Goal: Complete application form

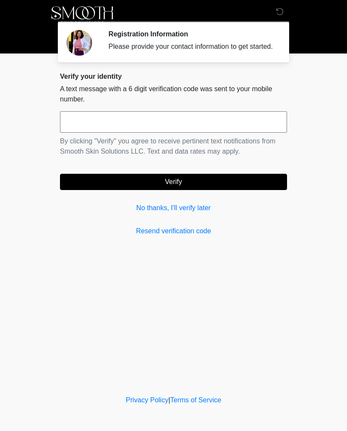
click at [73, 132] on input "text" at bounding box center [173, 121] width 227 height 21
click at [258, 128] on input "text" at bounding box center [173, 121] width 227 height 21
type input "******"
click at [243, 189] on button "Verify" at bounding box center [173, 182] width 227 height 16
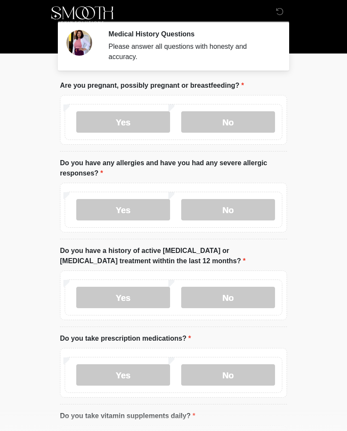
click at [248, 117] on label "No" at bounding box center [228, 121] width 94 height 21
click at [243, 211] on label "No" at bounding box center [228, 209] width 94 height 21
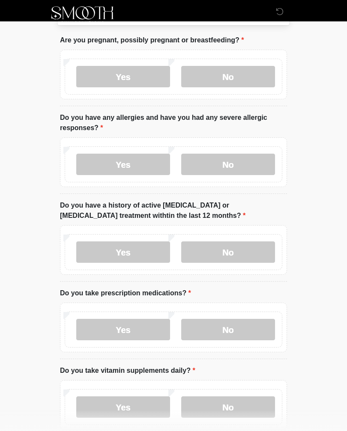
scroll to position [48, 0]
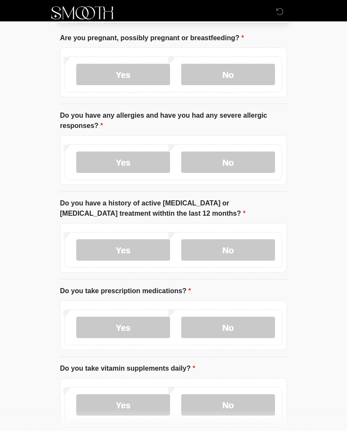
click at [248, 249] on label "No" at bounding box center [228, 249] width 94 height 21
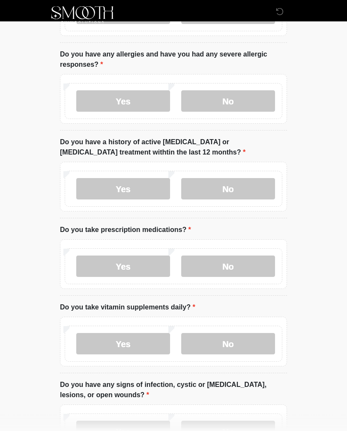
scroll to position [109, 0]
click at [259, 265] on label "No" at bounding box center [228, 266] width 94 height 21
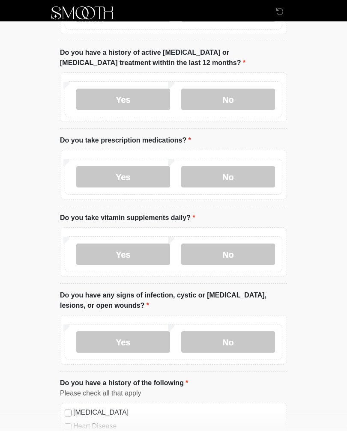
scroll to position [220, 0]
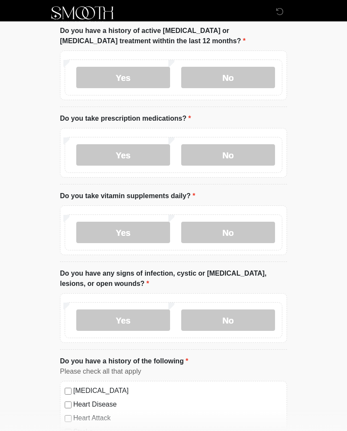
click at [147, 234] on label "Yes" at bounding box center [123, 232] width 94 height 21
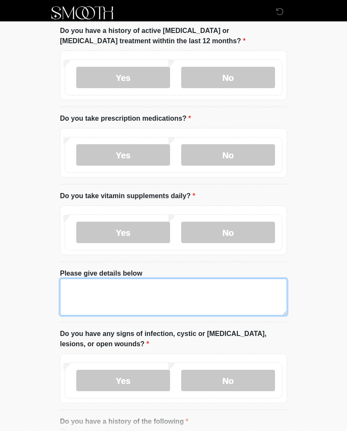
click at [244, 290] on textarea "Please give details below" at bounding box center [173, 297] width 227 height 37
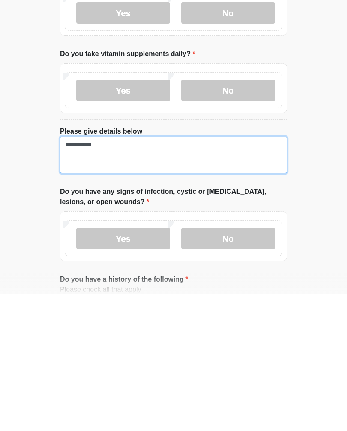
type textarea "**********"
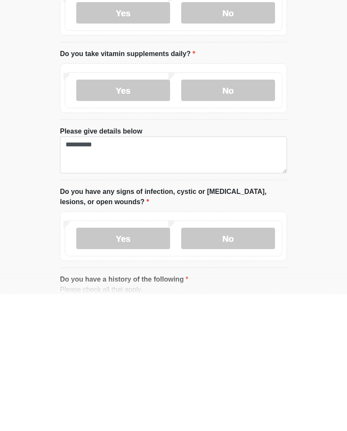
click at [248, 365] on label "No" at bounding box center [228, 375] width 94 height 21
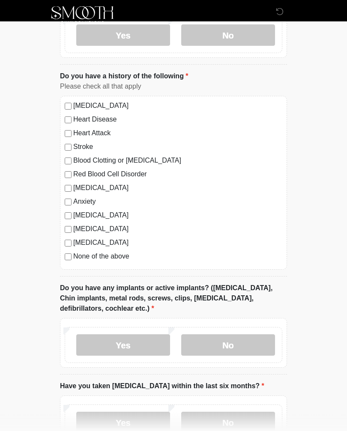
scroll to position [567, 0]
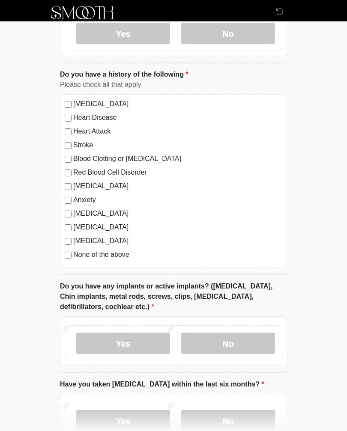
click at [248, 341] on label "No" at bounding box center [228, 343] width 94 height 21
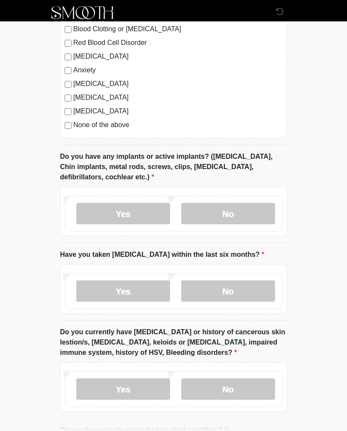
scroll to position [698, 0]
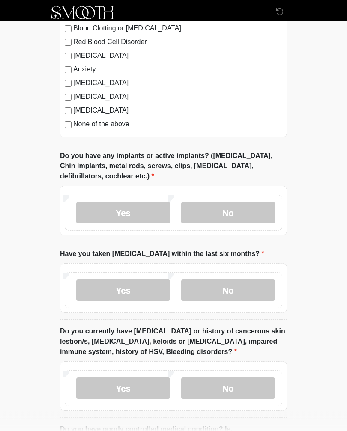
click at [248, 292] on label "No" at bounding box center [228, 290] width 94 height 21
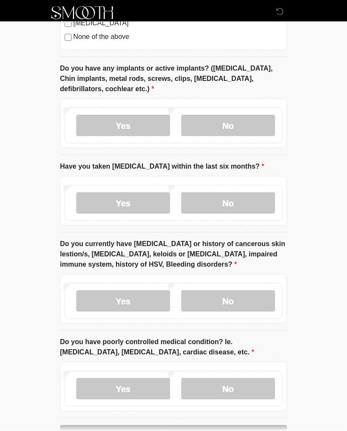
scroll to position [786, 0]
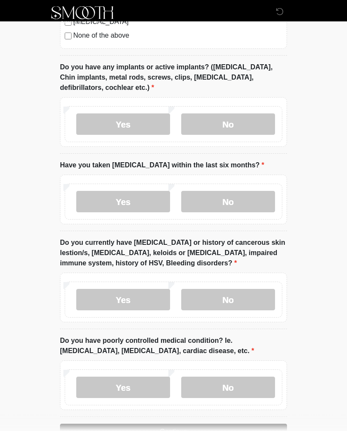
click at [253, 298] on label "No" at bounding box center [228, 300] width 94 height 21
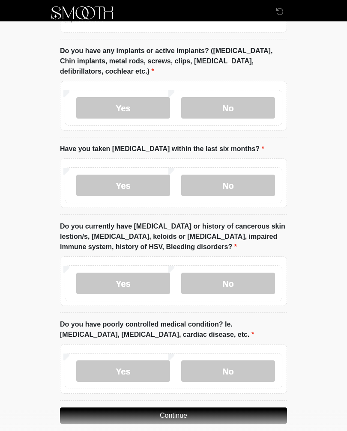
scroll to position [825, 0]
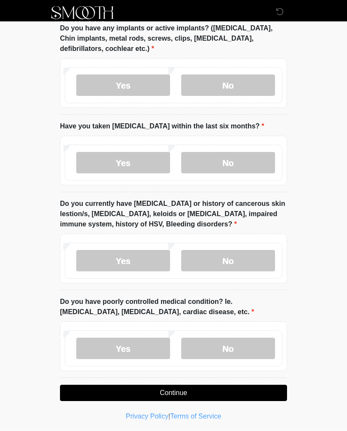
click at [256, 348] on label "No" at bounding box center [228, 348] width 94 height 21
click at [248, 389] on button "Continue" at bounding box center [173, 393] width 227 height 16
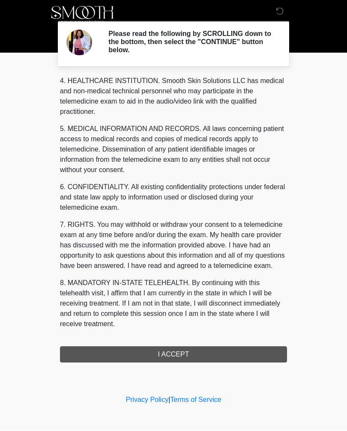
scroll to position [257, 0]
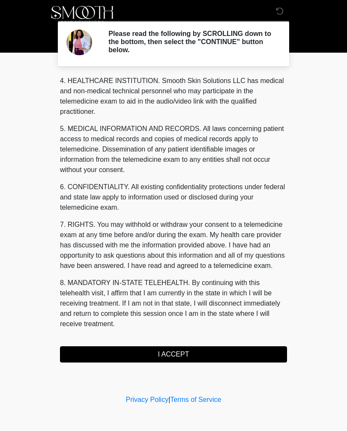
click at [247, 350] on button "I ACCEPT" at bounding box center [173, 355] width 227 height 16
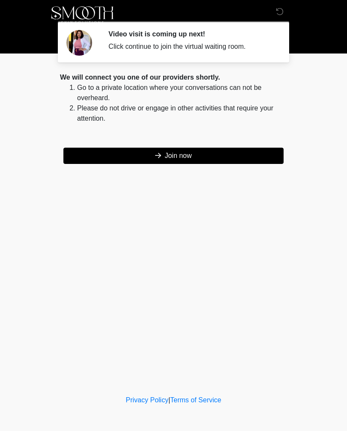
click at [256, 155] on button "Join now" at bounding box center [173, 156] width 220 height 16
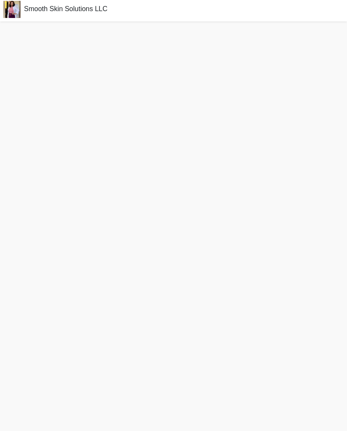
scroll to position [3, 0]
